Goal: Go to known website: Go to known website

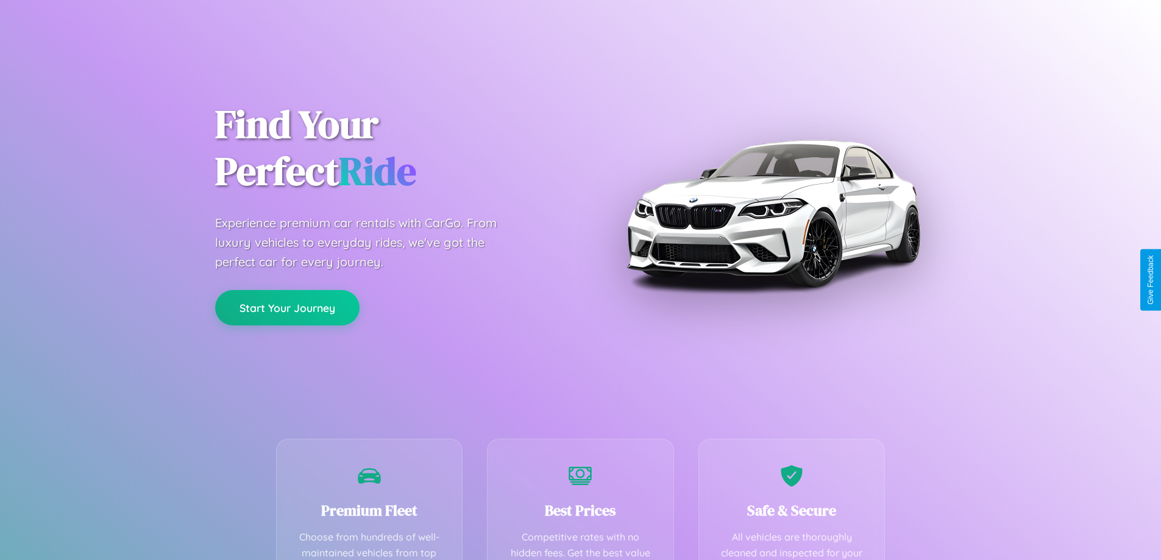
scroll to position [355, 0]
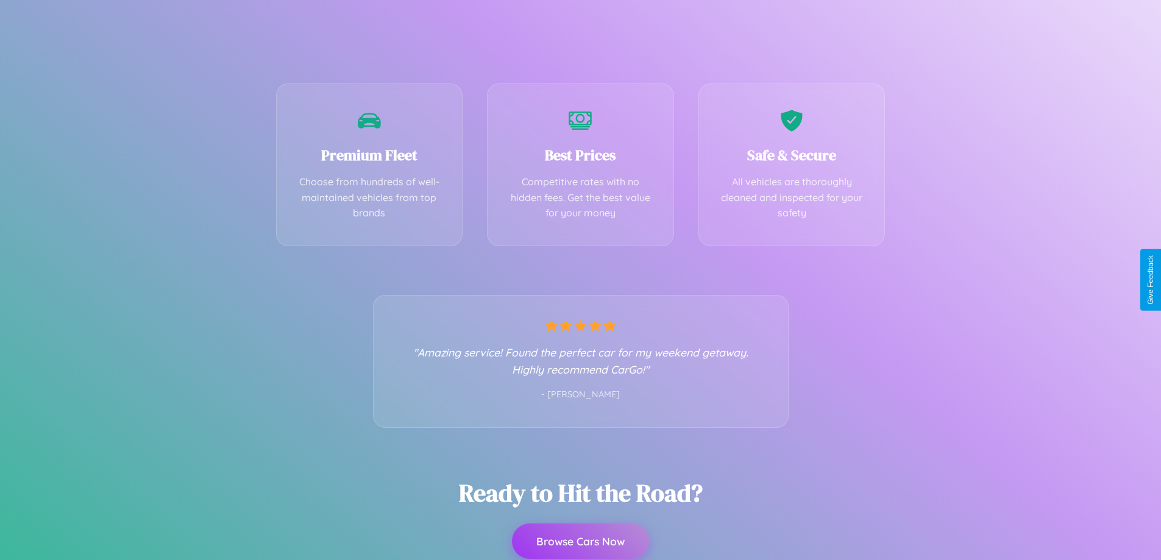
click at [580, 541] on button "Browse Cars Now" at bounding box center [580, 540] width 137 height 35
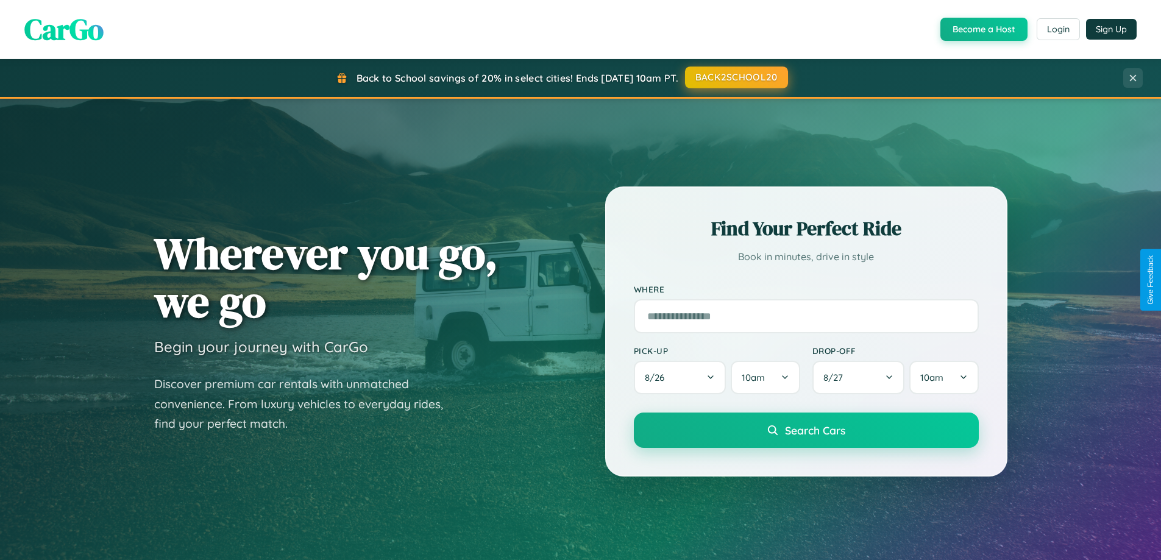
click at [735, 78] on button "BACK2SCHOOL20" at bounding box center [736, 77] width 103 height 22
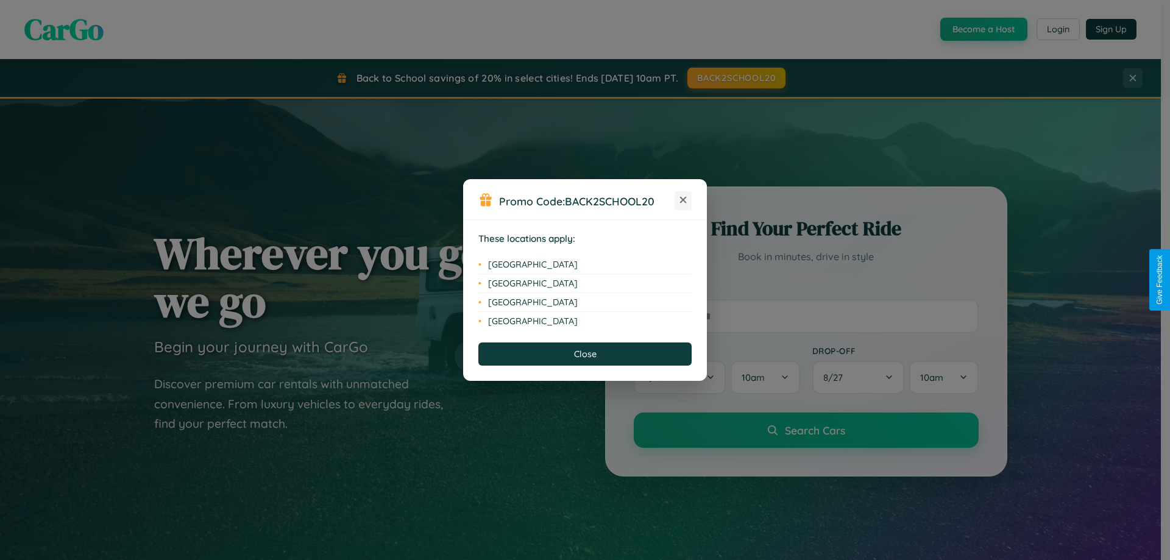
click at [683, 200] on icon at bounding box center [683, 200] width 7 height 7
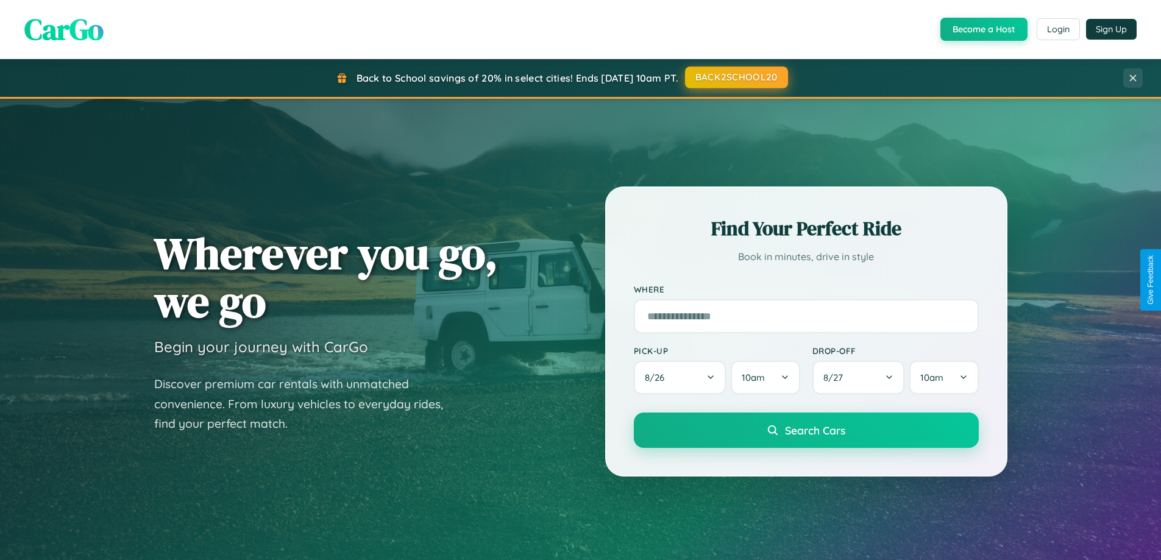
click at [735, 77] on button "BACK2SCHOOL20" at bounding box center [736, 77] width 103 height 22
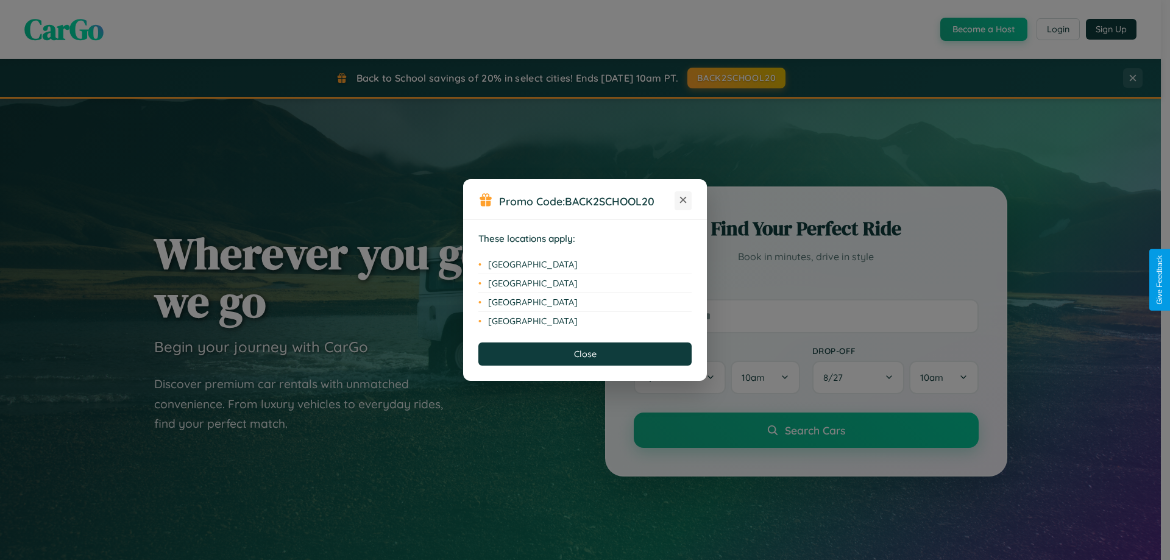
click at [683, 200] on icon at bounding box center [683, 200] width 7 height 7
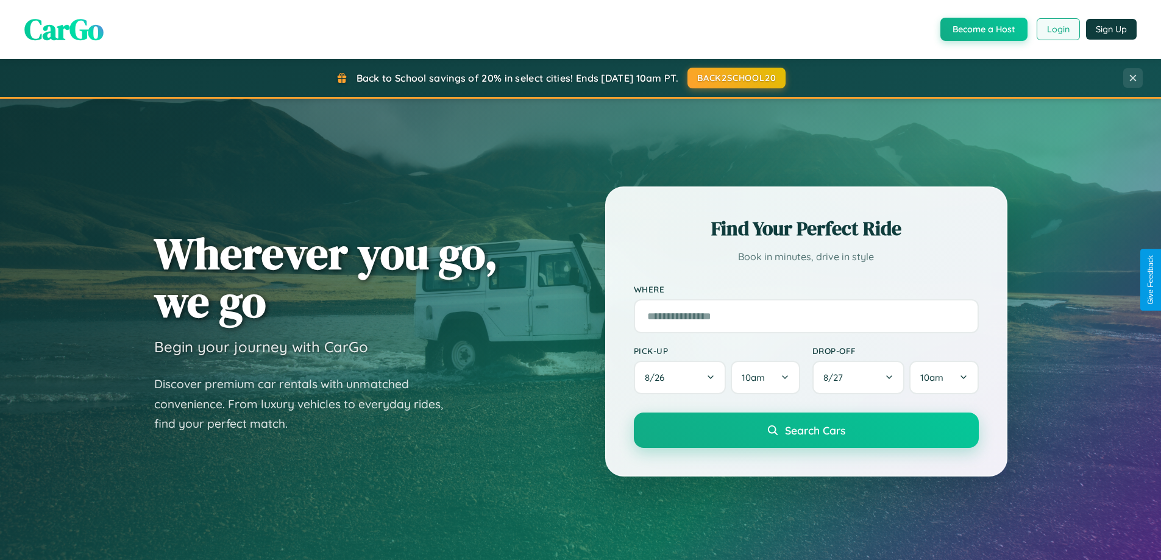
click at [1057, 29] on button "Login" at bounding box center [1057, 29] width 43 height 22
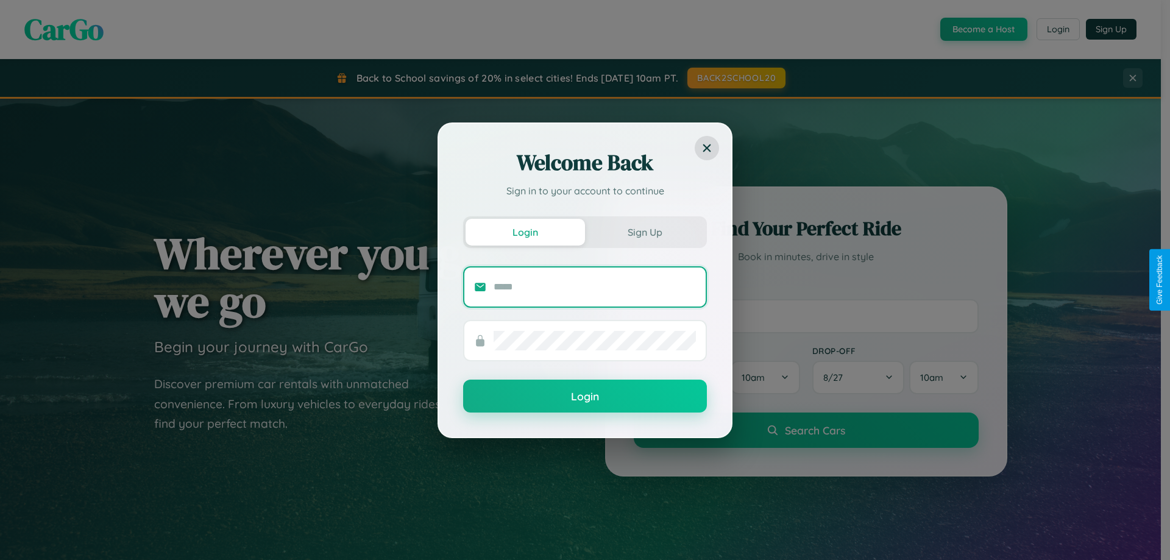
click at [595, 286] on input "text" at bounding box center [594, 286] width 202 height 19
type input "**********"
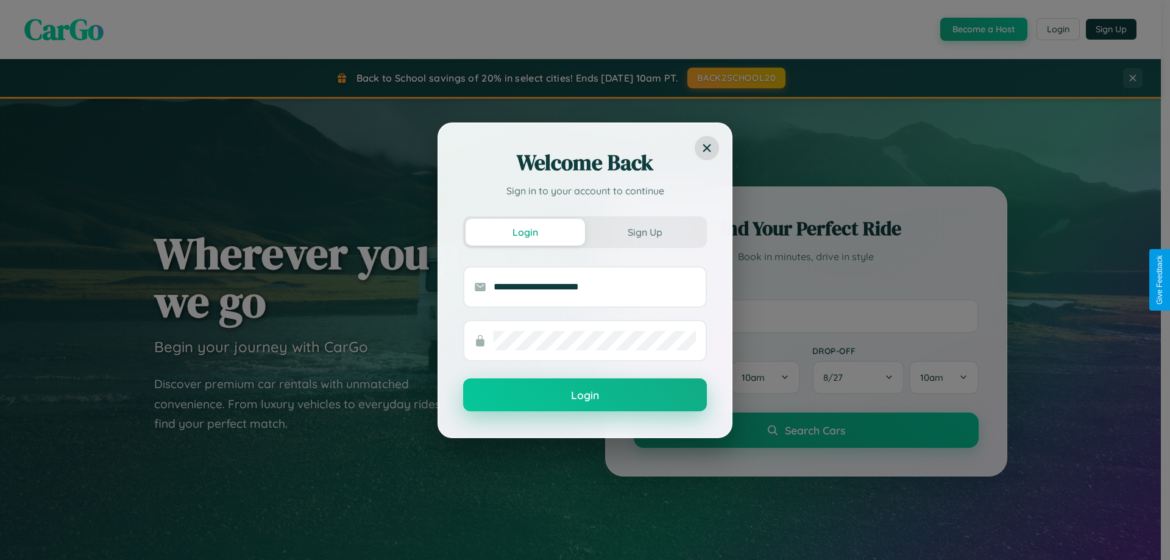
click at [585, 395] on button "Login" at bounding box center [585, 394] width 244 height 33
